Goal: Register for event/course

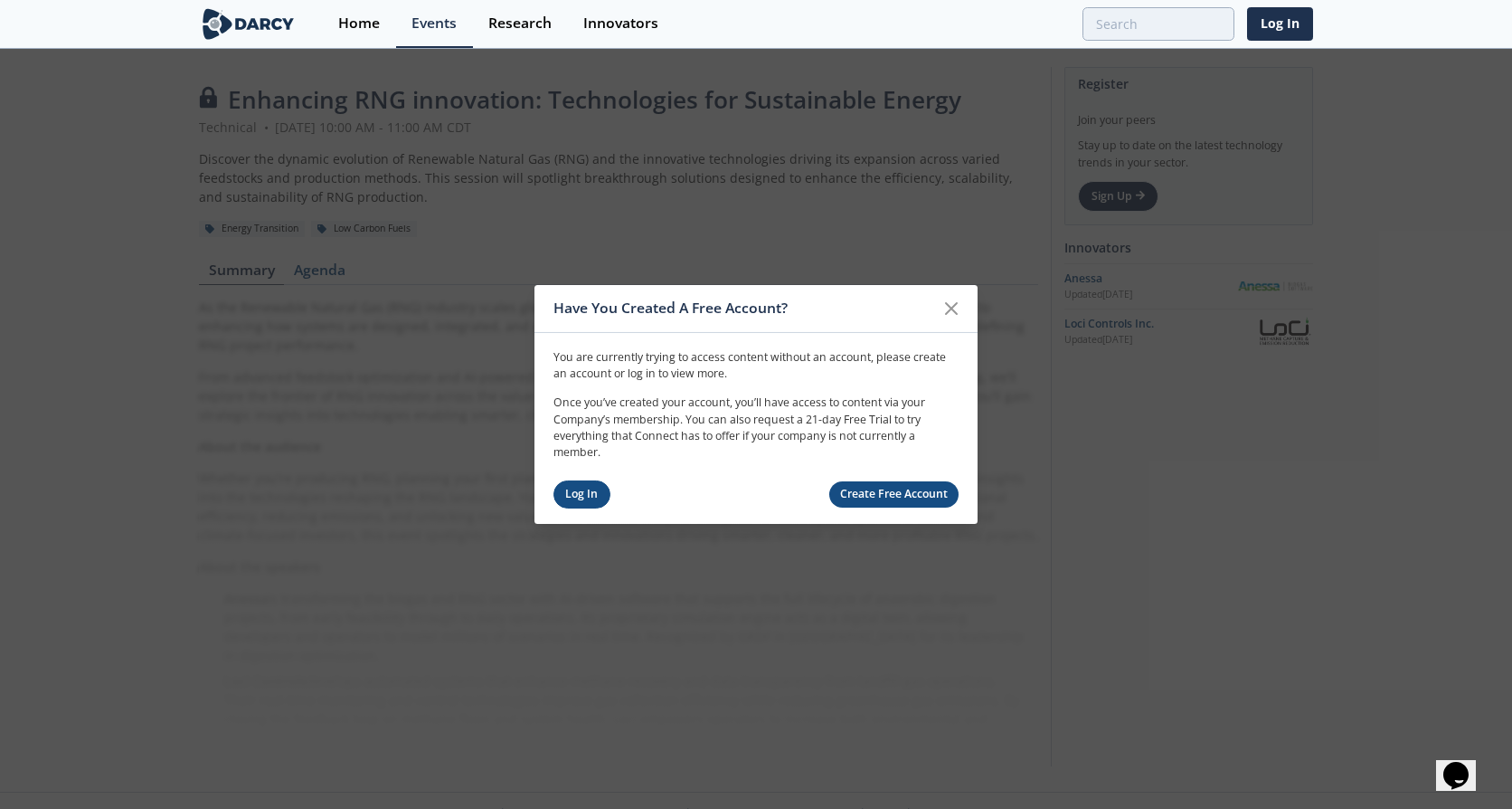
click at [568, 498] on link "Log In" at bounding box center [583, 494] width 57 height 28
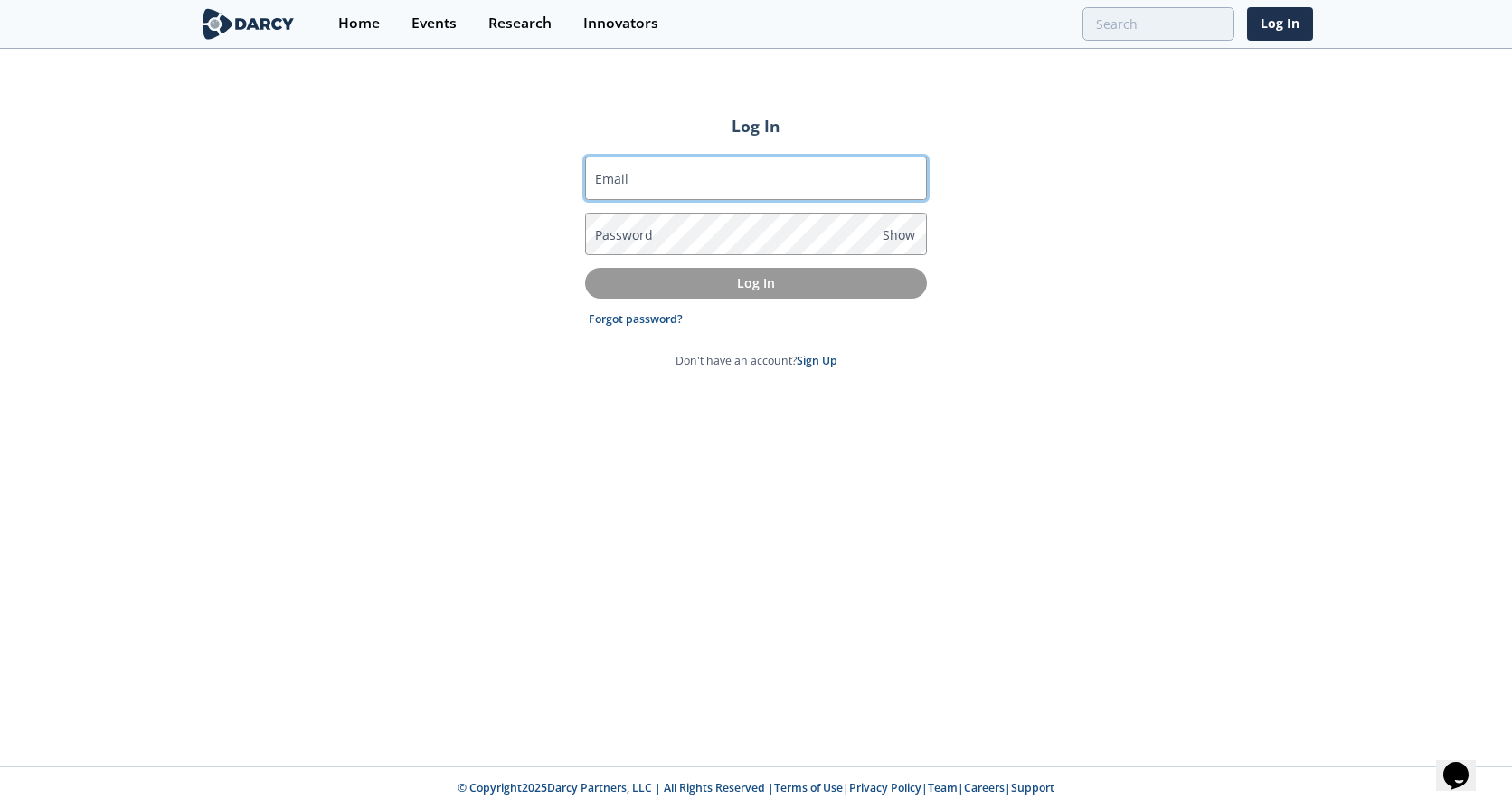
click at [710, 180] on input "Email" at bounding box center [756, 178] width 342 height 43
type input "[PERSON_NAME][EMAIL_ADDRESS][PERSON_NAME][DOMAIN_NAME]"
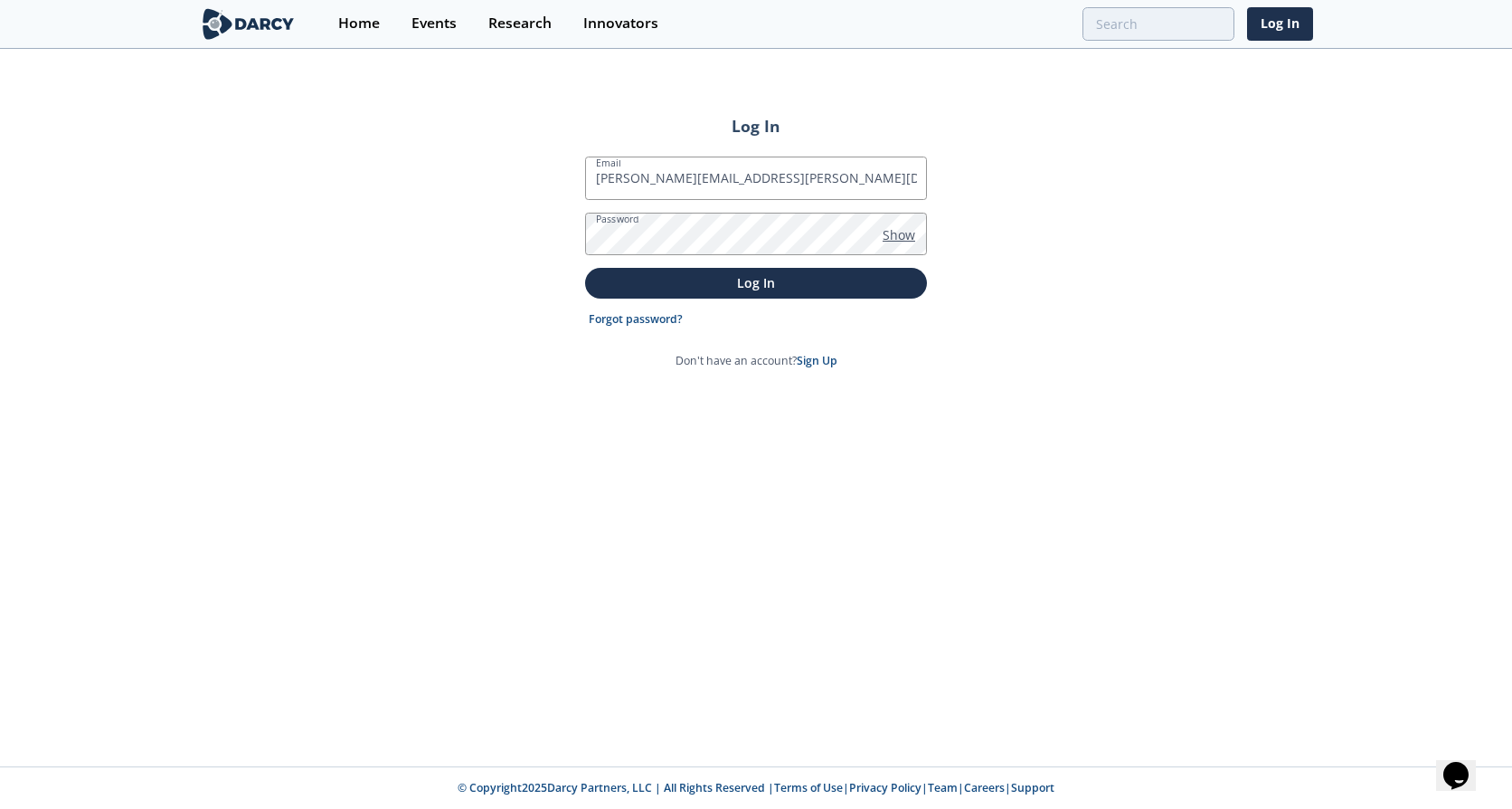
click at [911, 228] on span "Show" at bounding box center [899, 234] width 33 height 19
click at [765, 276] on p "Log In" at bounding box center [756, 283] width 317 height 19
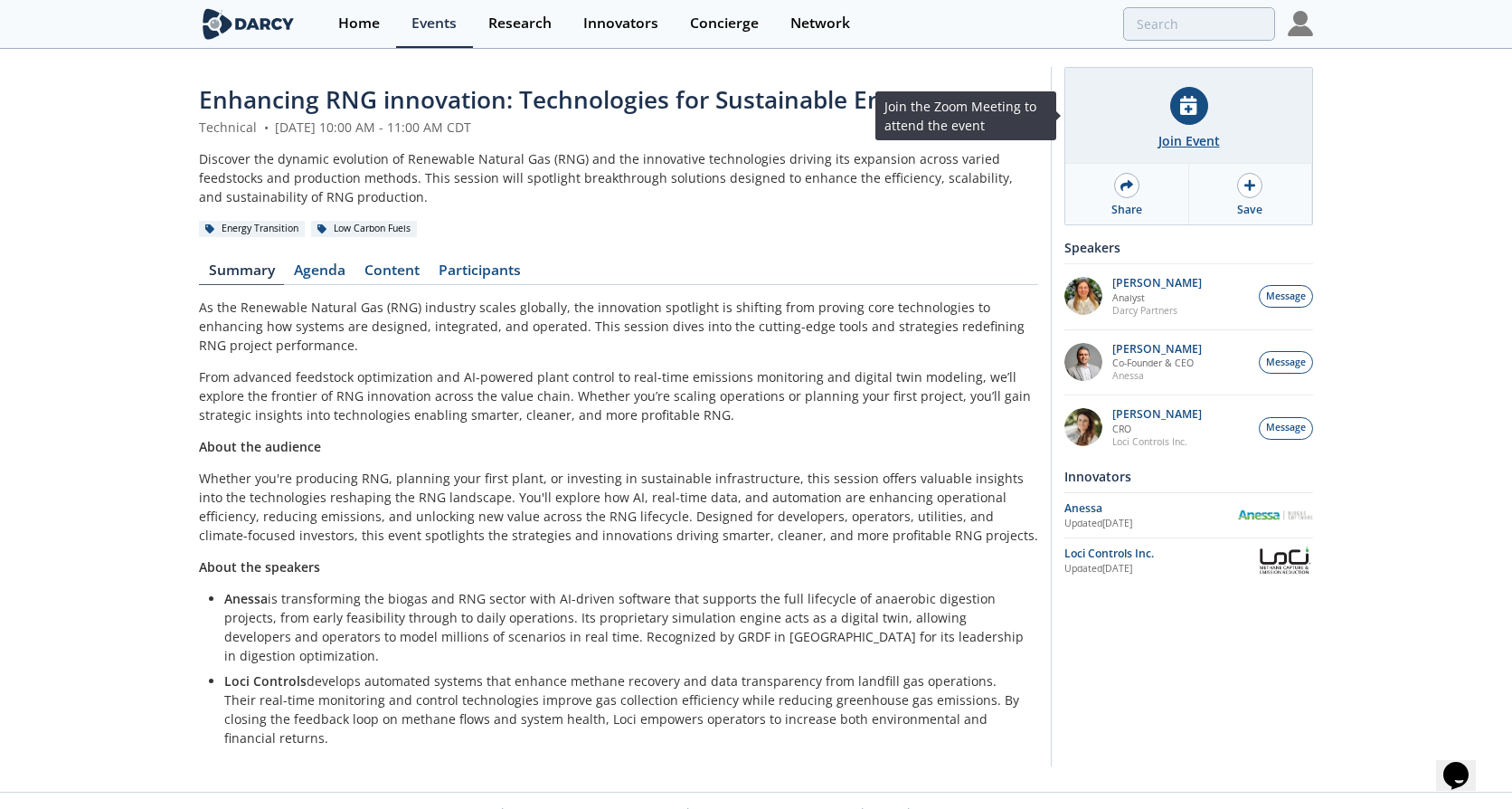
click at [1183, 139] on div "Join Event" at bounding box center [1189, 140] width 61 height 19
